Goal: Find specific page/section: Find specific page/section

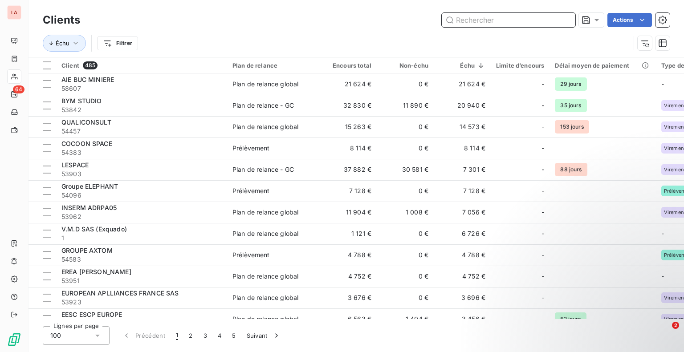
click at [492, 17] on input "text" at bounding box center [509, 20] width 134 height 14
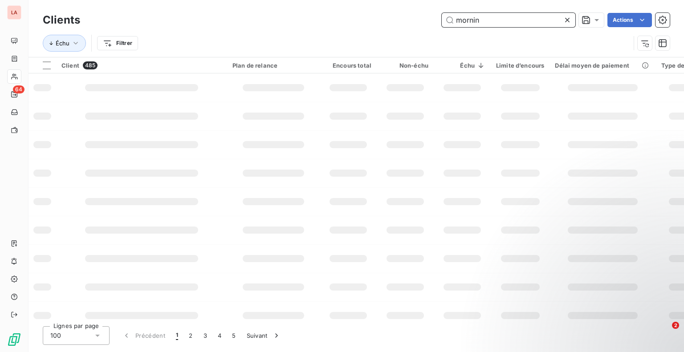
type input "morning"
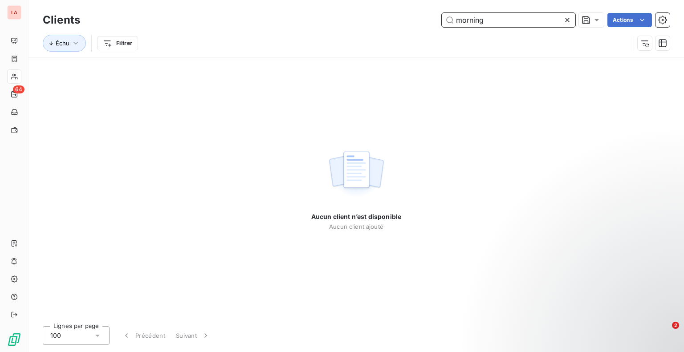
click at [484, 20] on input "morning" at bounding box center [509, 20] width 134 height 14
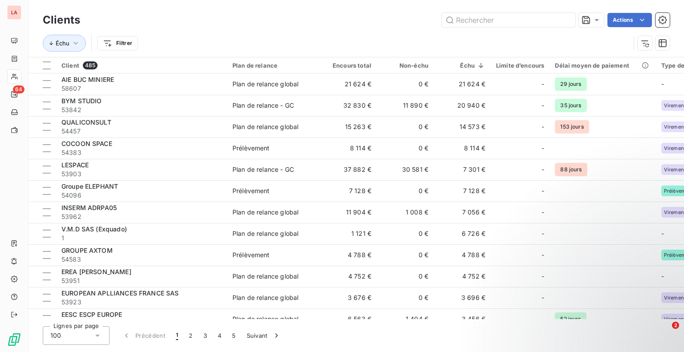
click at [67, 18] on h3 "Clients" at bounding box center [61, 20] width 37 height 16
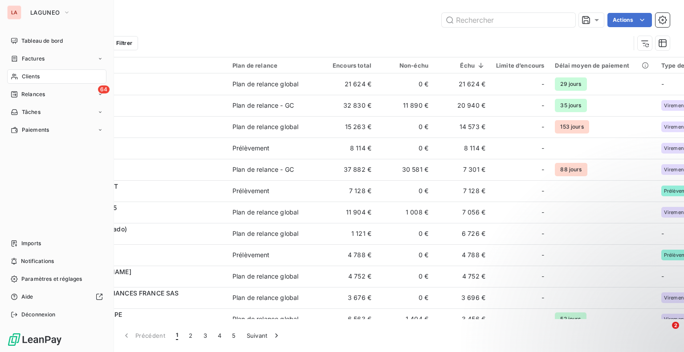
click at [11, 11] on div "LA" at bounding box center [14, 12] width 14 height 14
click at [43, 43] on span "Tableau de bord" at bounding box center [41, 41] width 41 height 8
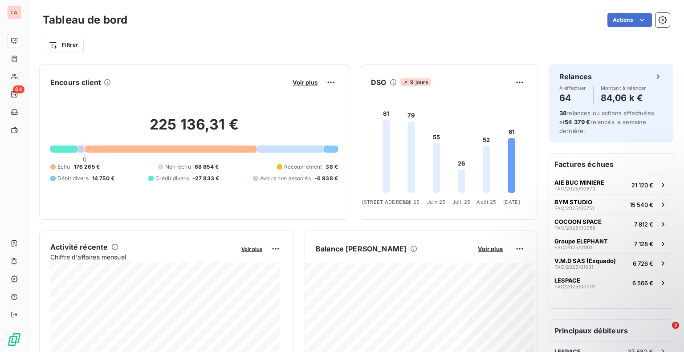
click at [269, 24] on div "Actions" at bounding box center [404, 20] width 532 height 14
click at [232, 17] on div "Actions" at bounding box center [404, 20] width 532 height 14
